Goal: Find specific page/section: Find specific page/section

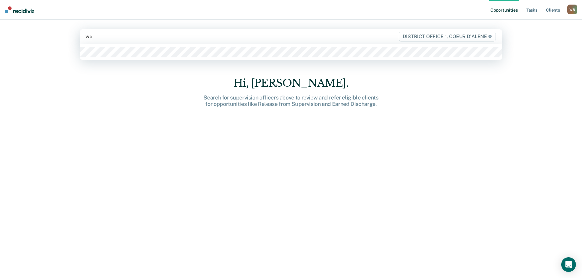
type input "web"
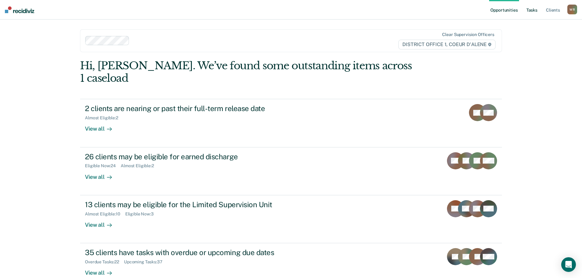
click at [528, 10] on link "Tasks" at bounding box center [531, 10] width 13 height 20
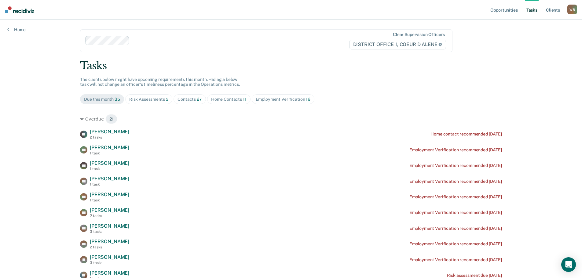
click at [194, 98] on div "Contacts 27" at bounding box center [189, 99] width 24 height 5
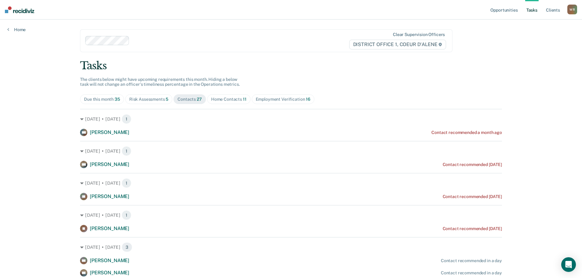
click at [224, 102] on span "Home Contacts 11" at bounding box center [228, 99] width 43 height 10
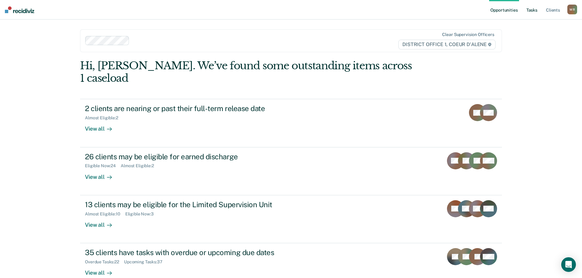
click at [534, 9] on link "Tasks" at bounding box center [531, 10] width 13 height 20
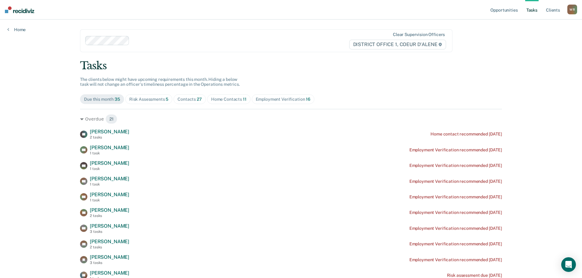
click at [194, 98] on div "Contacts 27" at bounding box center [189, 99] width 24 height 5
